Goal: Task Accomplishment & Management: Complete application form

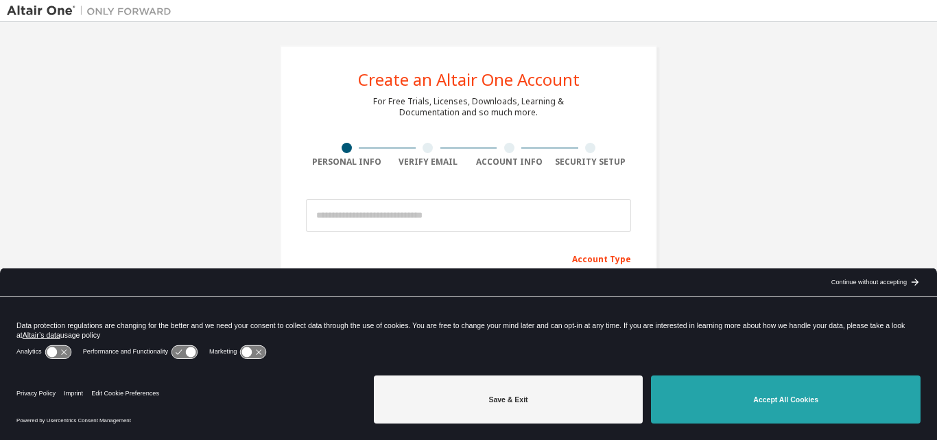
click at [752, 399] on button "Accept All Cookies" at bounding box center [786, 399] width 270 height 48
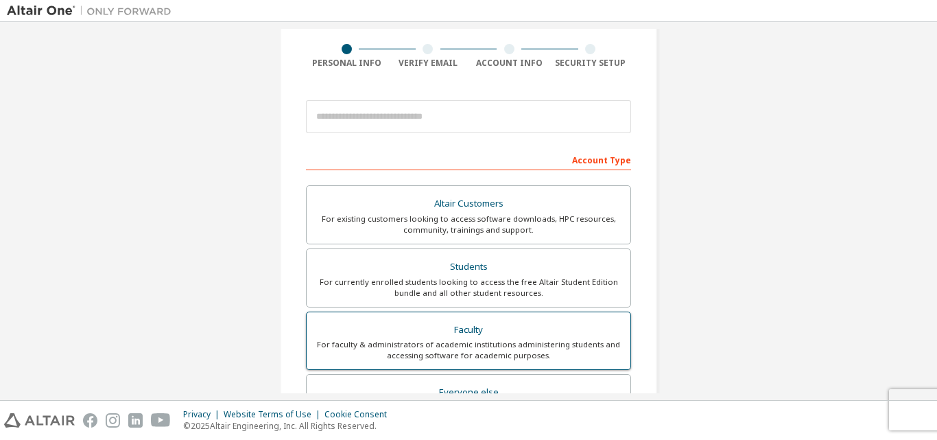
scroll to position [137, 0]
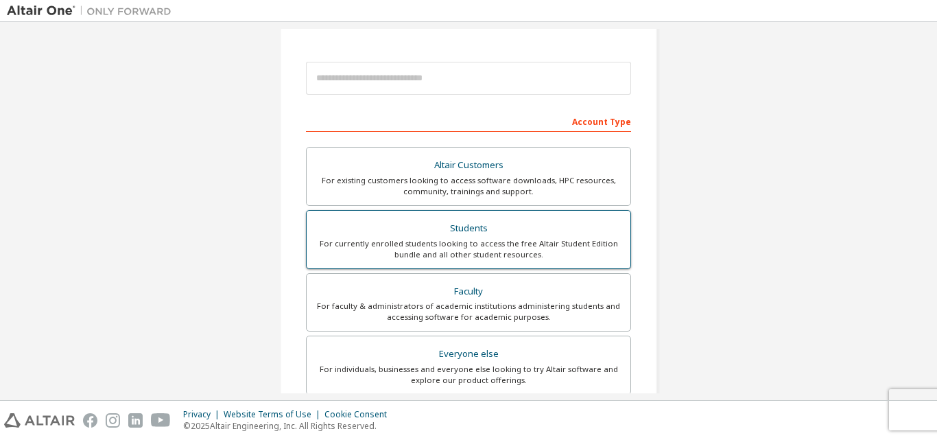
click at [484, 233] on div "Students" at bounding box center [468, 228] width 307 height 19
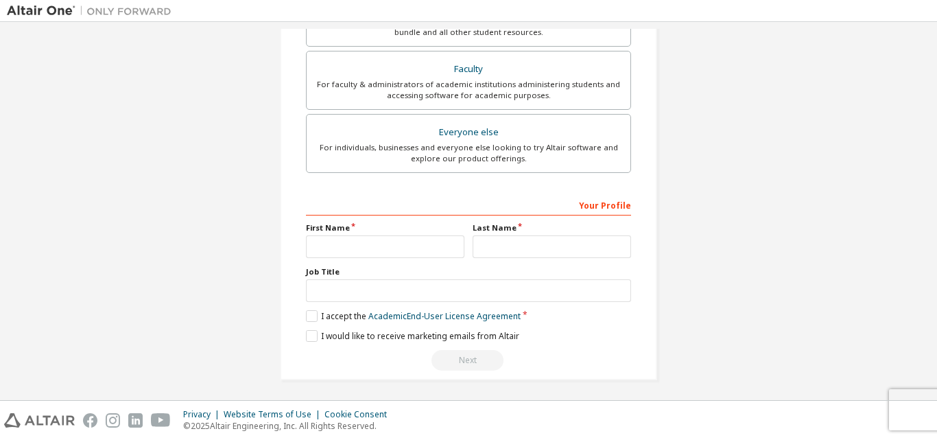
scroll to position [398, 0]
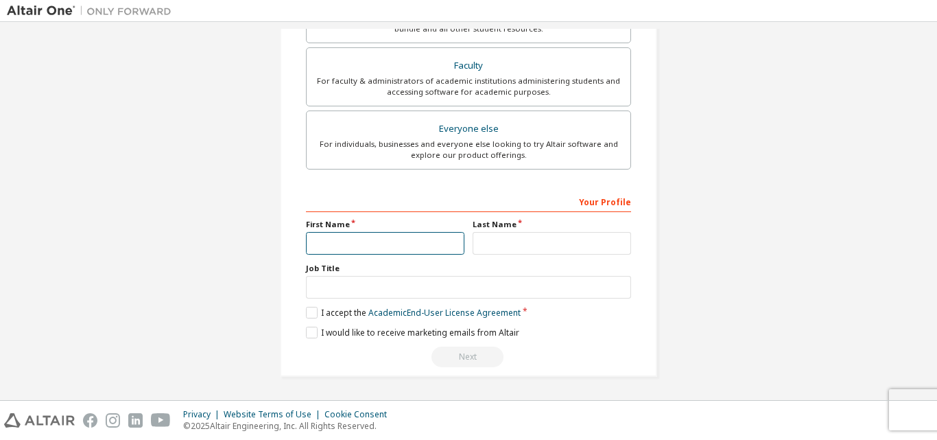
click at [412, 239] on input "text" at bounding box center [385, 243] width 159 height 23
type input "*****"
type input "**********"
type input "****"
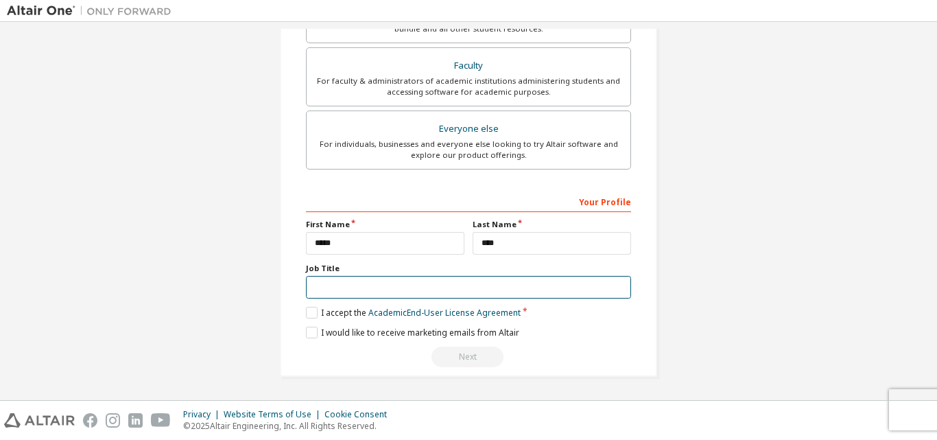
click at [403, 291] on input "text" at bounding box center [468, 287] width 325 height 23
type input "*******"
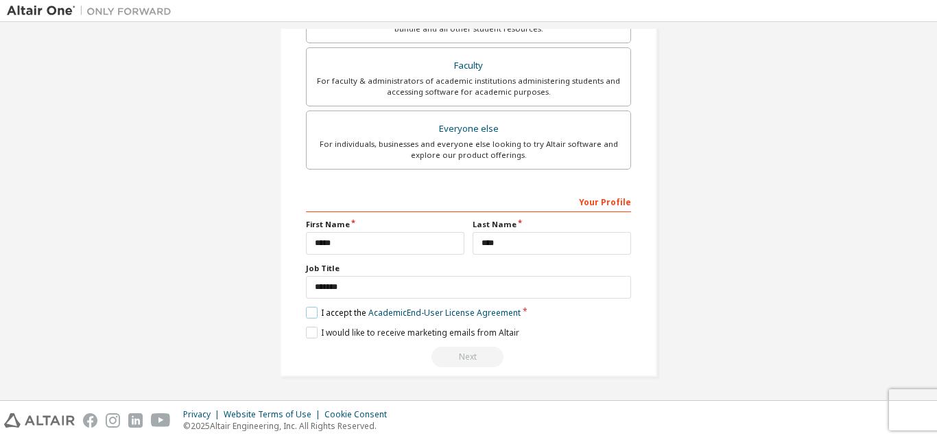
click at [311, 312] on label "I accept the Academic End-User License Agreement" at bounding box center [413, 313] width 215 height 12
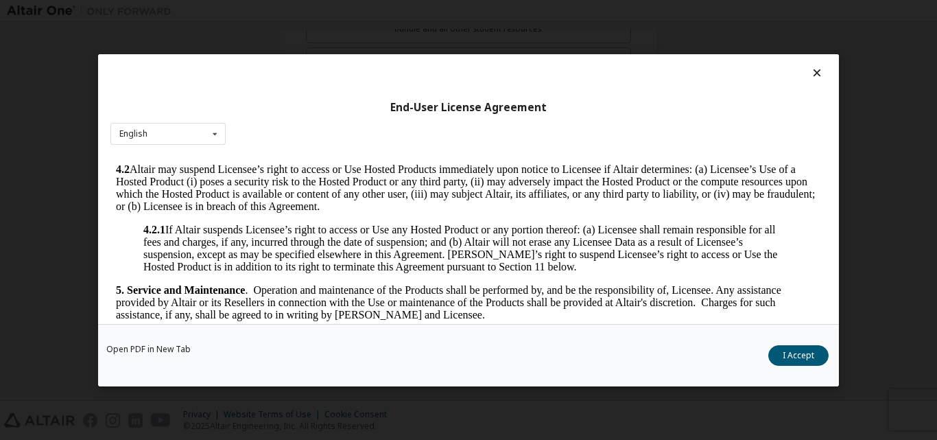
scroll to position [1098, 0]
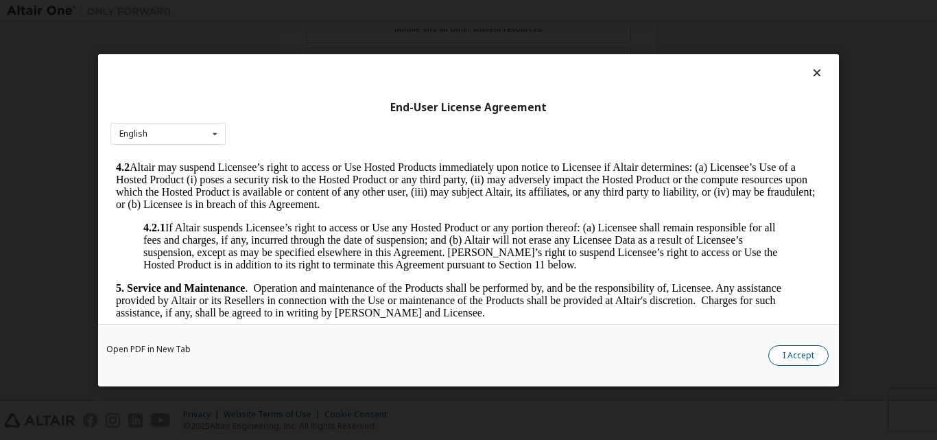
click at [808, 355] on button "I Accept" at bounding box center [799, 354] width 60 height 21
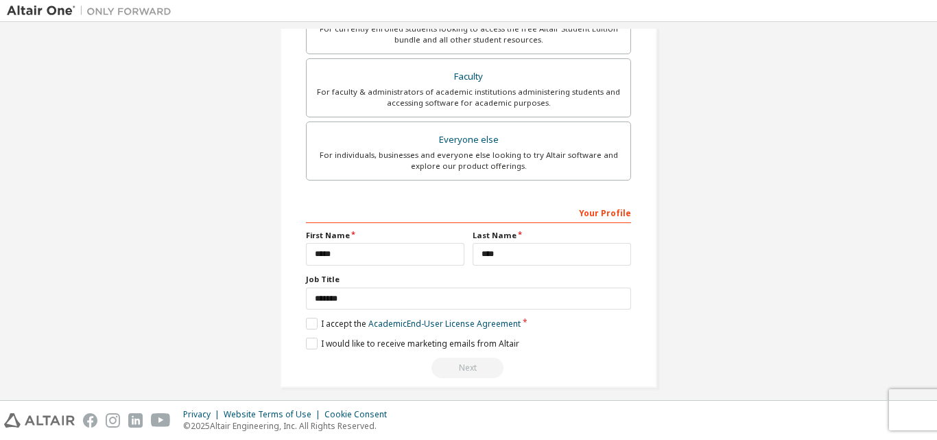
scroll to position [409, 0]
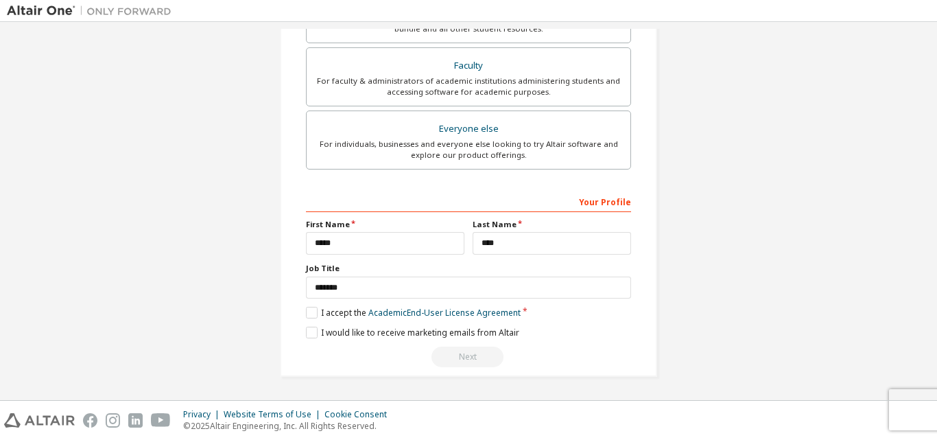
click at [542, 194] on div "Your Profile" at bounding box center [468, 201] width 325 height 22
click at [564, 205] on div "Your Profile" at bounding box center [468, 201] width 325 height 22
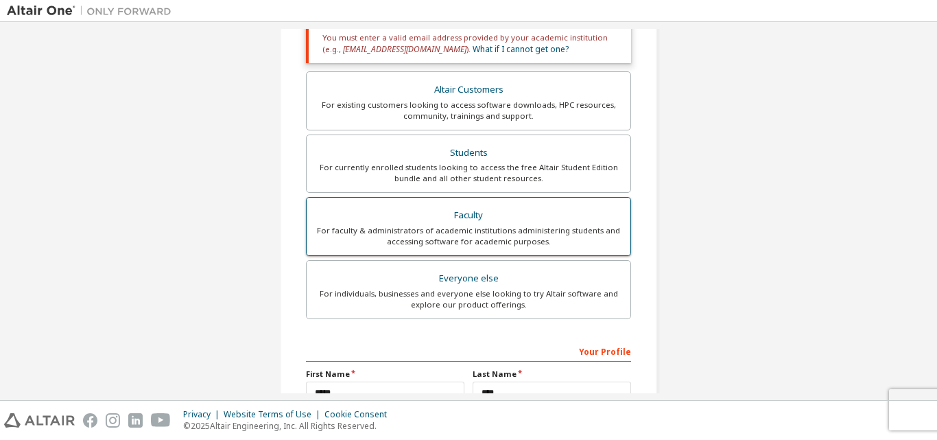
scroll to position [206, 0]
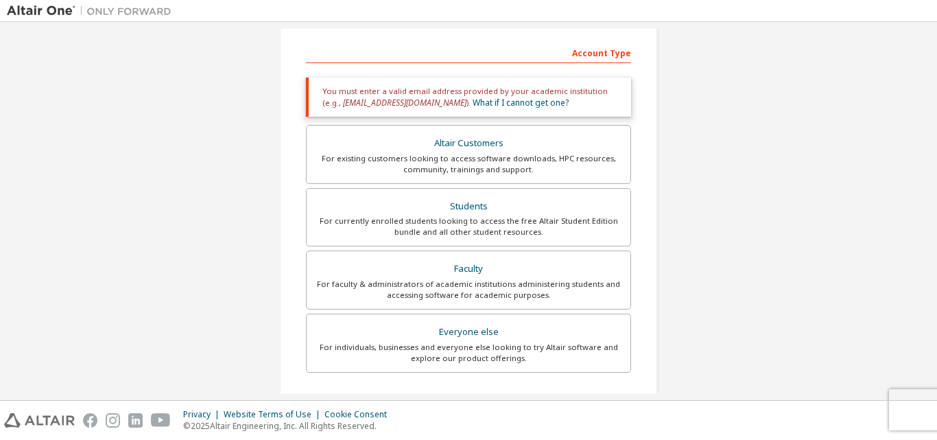
click at [555, 93] on div "You must enter a valid email address provided by your academic institution (e.g…" at bounding box center [468, 97] width 325 height 39
click at [539, 94] on div "You must enter a valid email address provided by your academic institution (e.g…" at bounding box center [468, 97] width 325 height 39
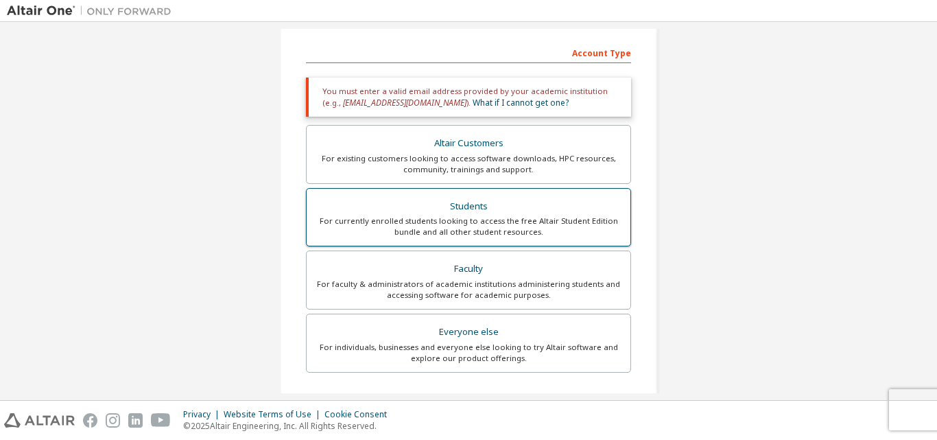
click at [474, 220] on div "For currently enrolled students looking to access the free Altair Student Editi…" at bounding box center [468, 226] width 307 height 22
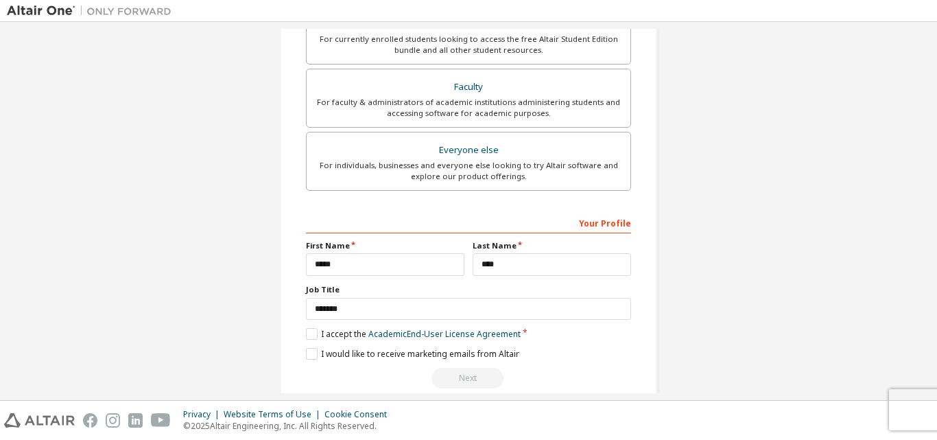
scroll to position [409, 0]
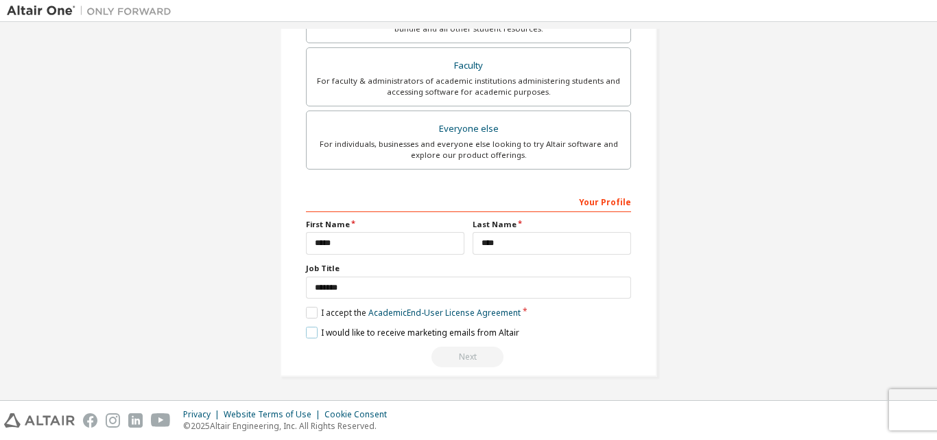
click at [308, 334] on label "I would like to receive marketing emails from Altair" at bounding box center [412, 333] width 213 height 12
click at [312, 329] on label "I would like to receive marketing emails from Altair" at bounding box center [412, 333] width 213 height 12
click at [601, 194] on div "Your Profile" at bounding box center [468, 201] width 325 height 22
click at [597, 208] on div "Your Profile" at bounding box center [468, 201] width 325 height 22
click at [600, 198] on div "Your Profile" at bounding box center [468, 201] width 325 height 22
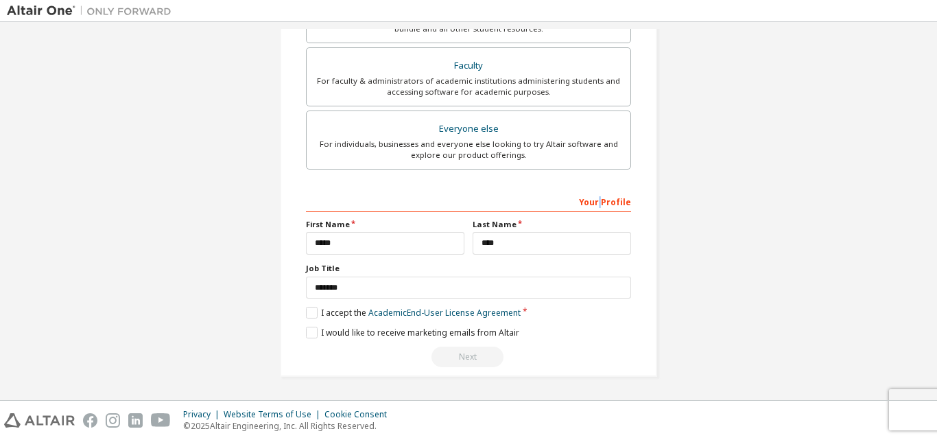
click at [601, 202] on div "Your Profile" at bounding box center [468, 201] width 325 height 22
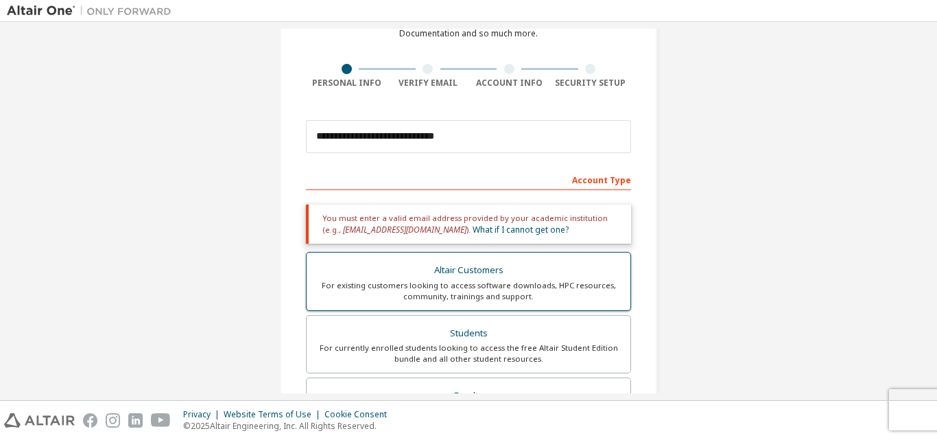
scroll to position [66, 0]
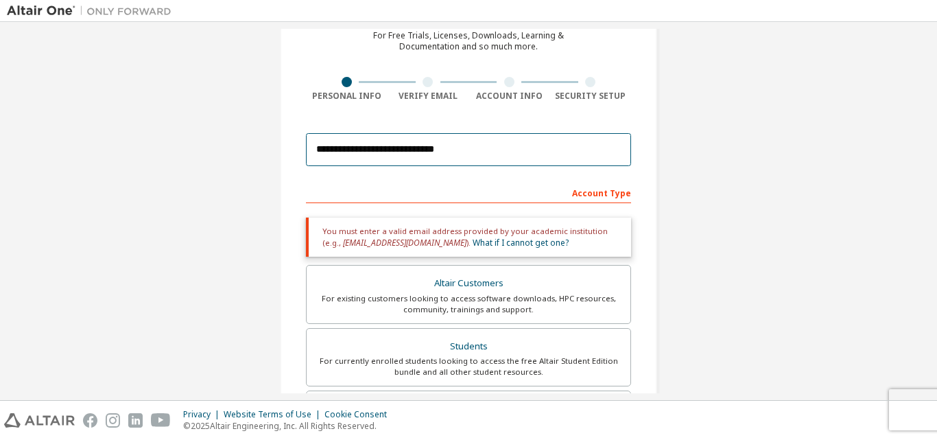
click at [478, 152] on input "**********" at bounding box center [468, 149] width 325 height 33
drag, startPoint x: 480, startPoint y: 159, endPoint x: 285, endPoint y: 156, distance: 194.2
click at [285, 156] on div "**********" at bounding box center [468, 349] width 377 height 740
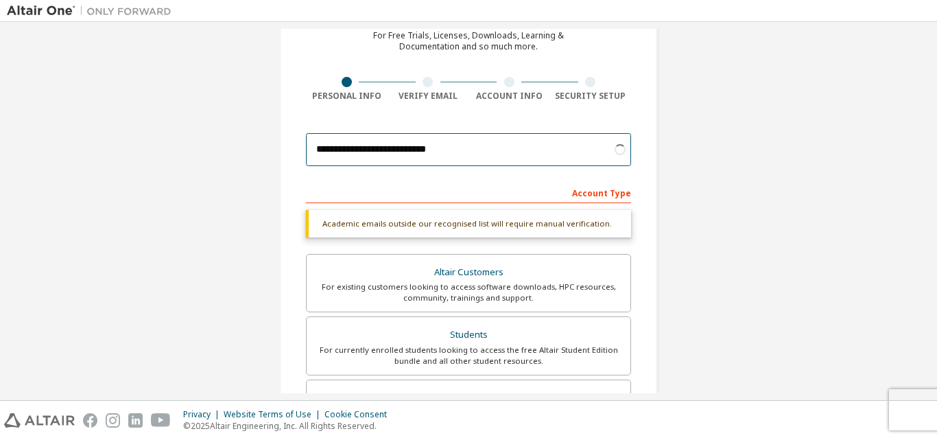
type input "**********"
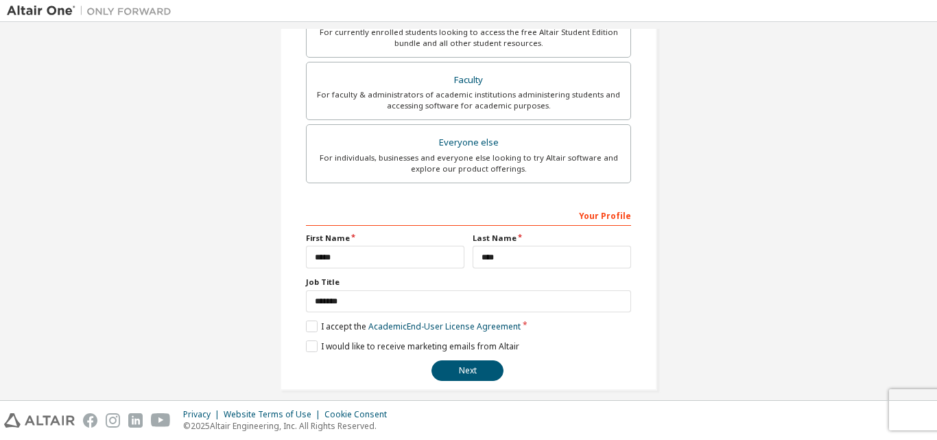
scroll to position [362, 0]
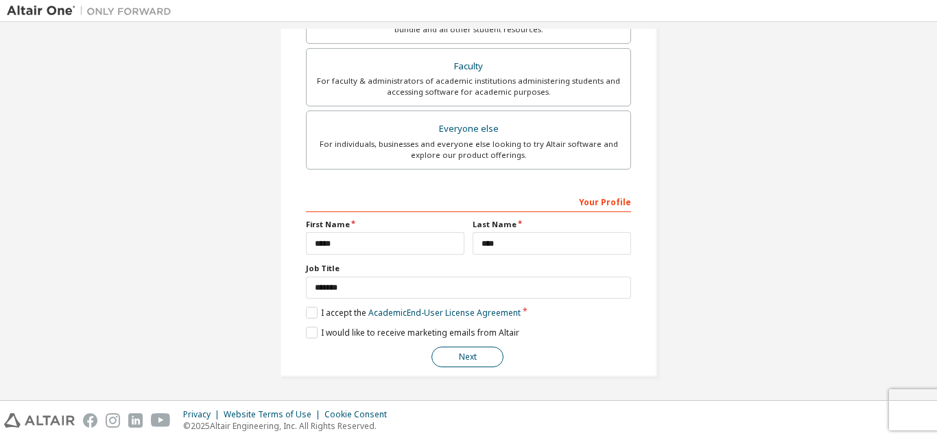
click at [477, 356] on button "Next" at bounding box center [468, 357] width 72 height 21
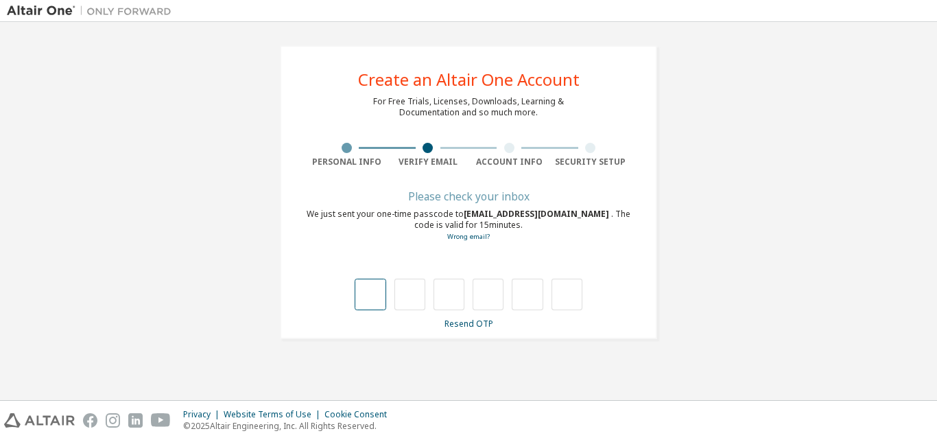
type input "*"
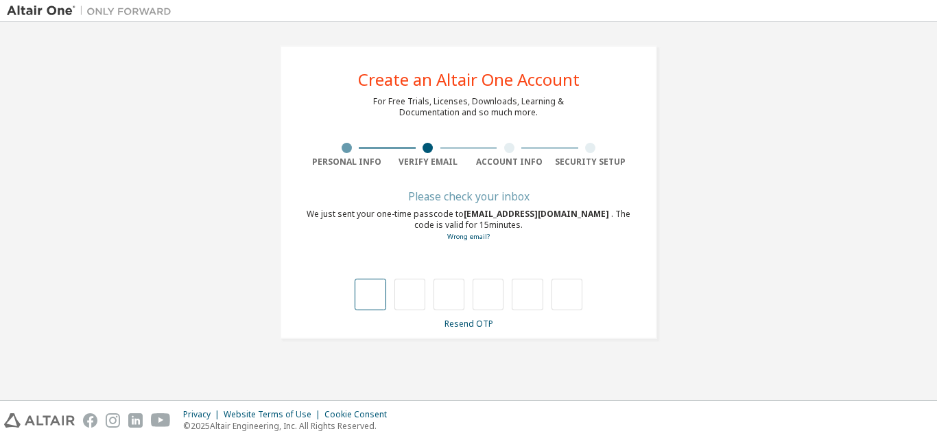
type input "*"
